Goal: Check status: Check status

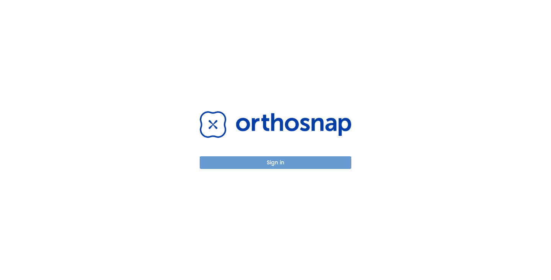
click at [266, 164] on button "Sign in" at bounding box center [276, 162] width 152 height 13
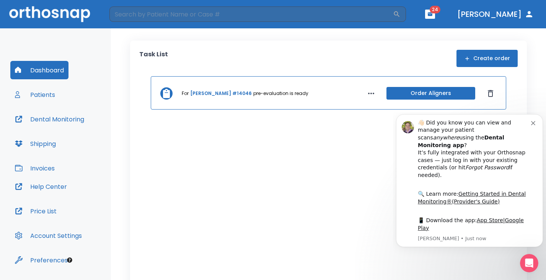
click at [219, 93] on link "[PERSON_NAME] #14046" at bounding box center [221, 93] width 62 height 7
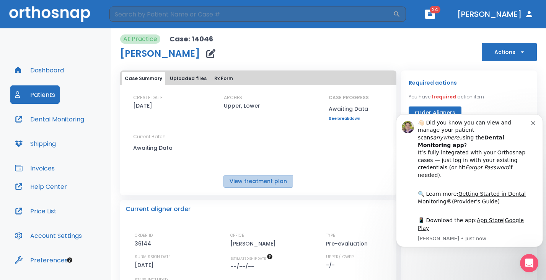
click at [259, 178] on button "View treatment plan" at bounding box center [258, 181] width 70 height 13
